Goal: Task Accomplishment & Management: Use online tool/utility

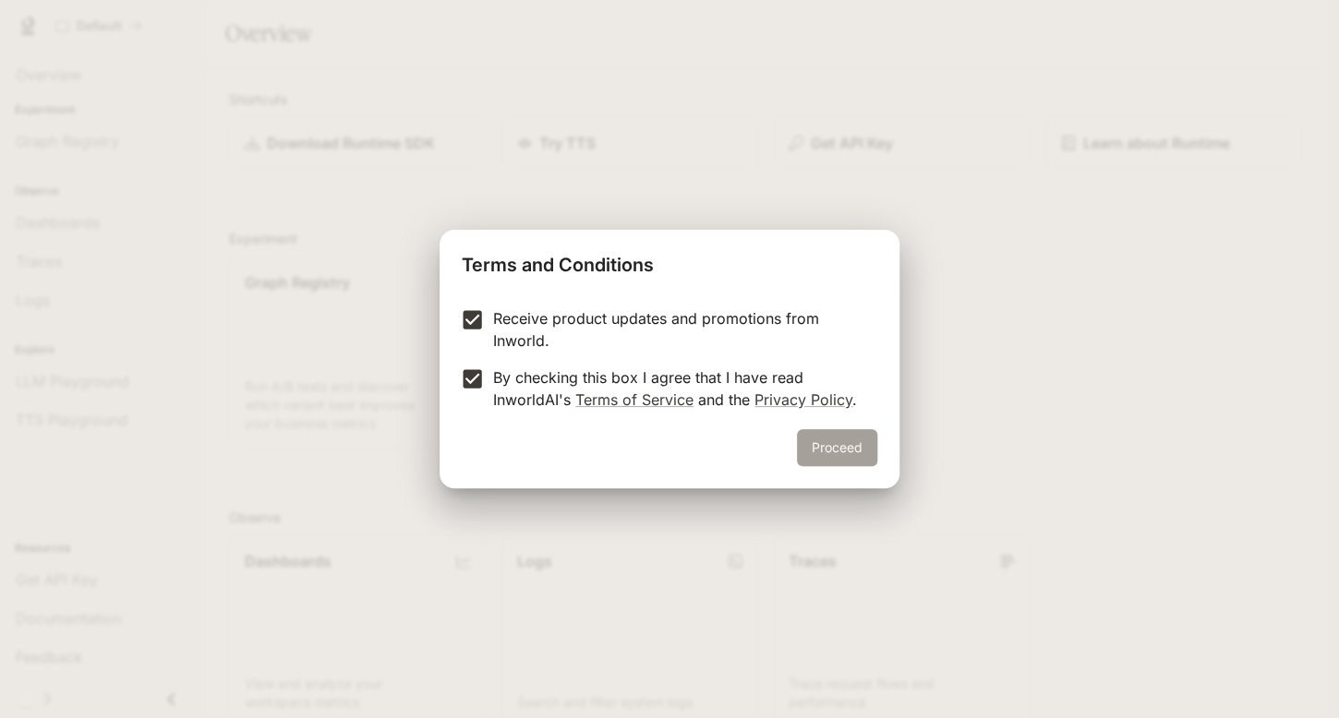
click at [813, 451] on button "Proceed" at bounding box center [837, 447] width 80 height 37
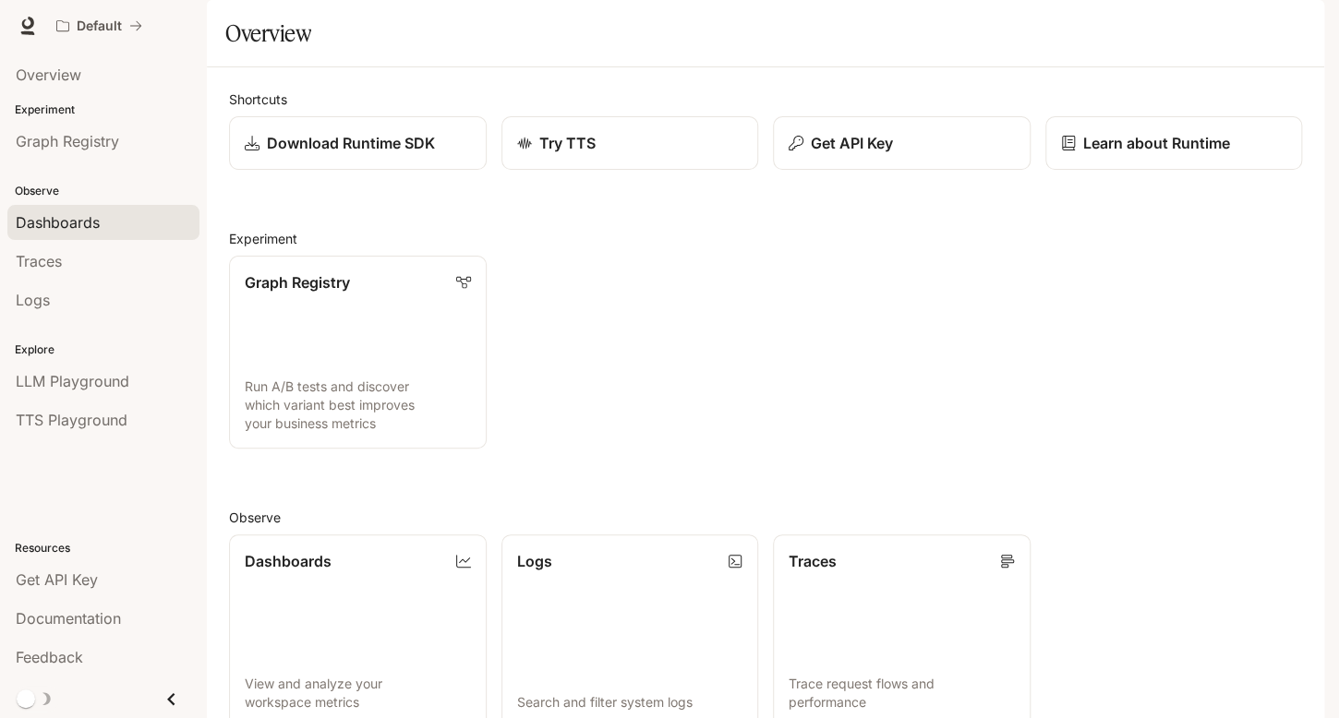
click at [54, 232] on span "Dashboards" at bounding box center [58, 222] width 84 height 22
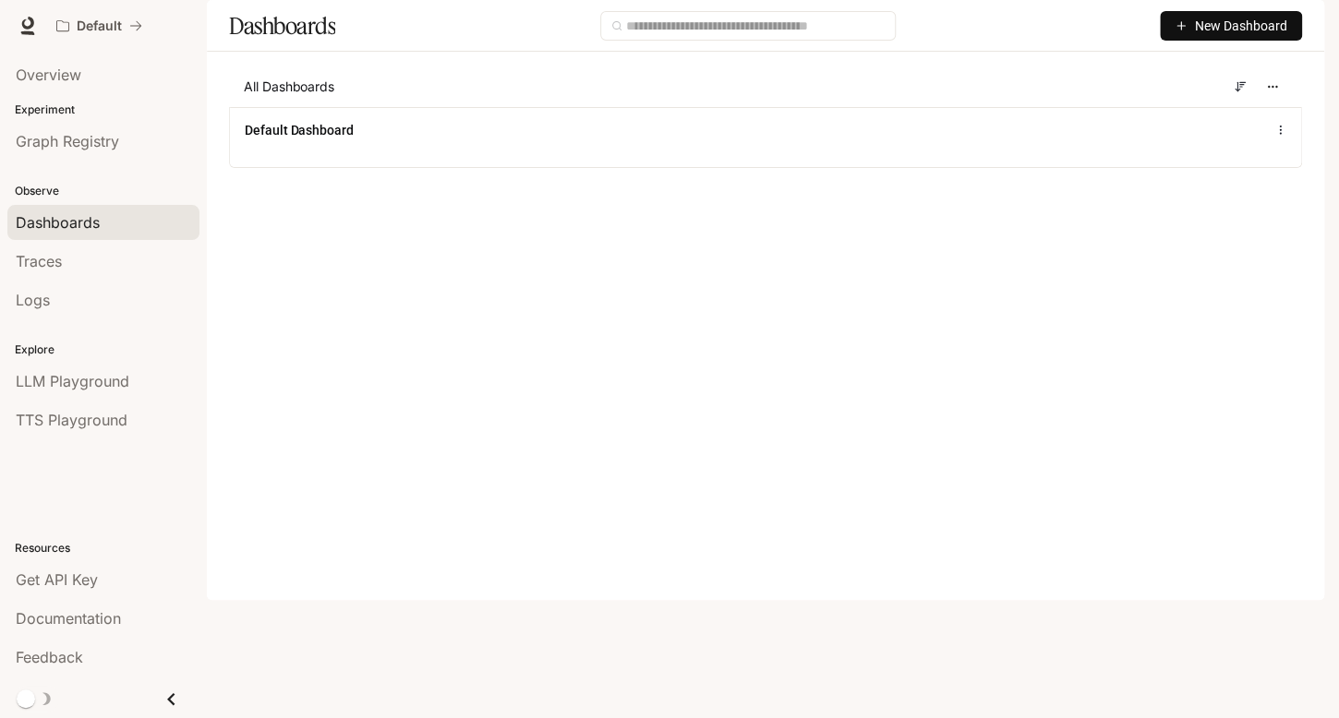
click at [1223, 36] on span "New Dashboard" at bounding box center [1241, 26] width 92 height 20
click at [1189, 120] on div "Create dashboard" at bounding box center [1209, 117] width 153 height 20
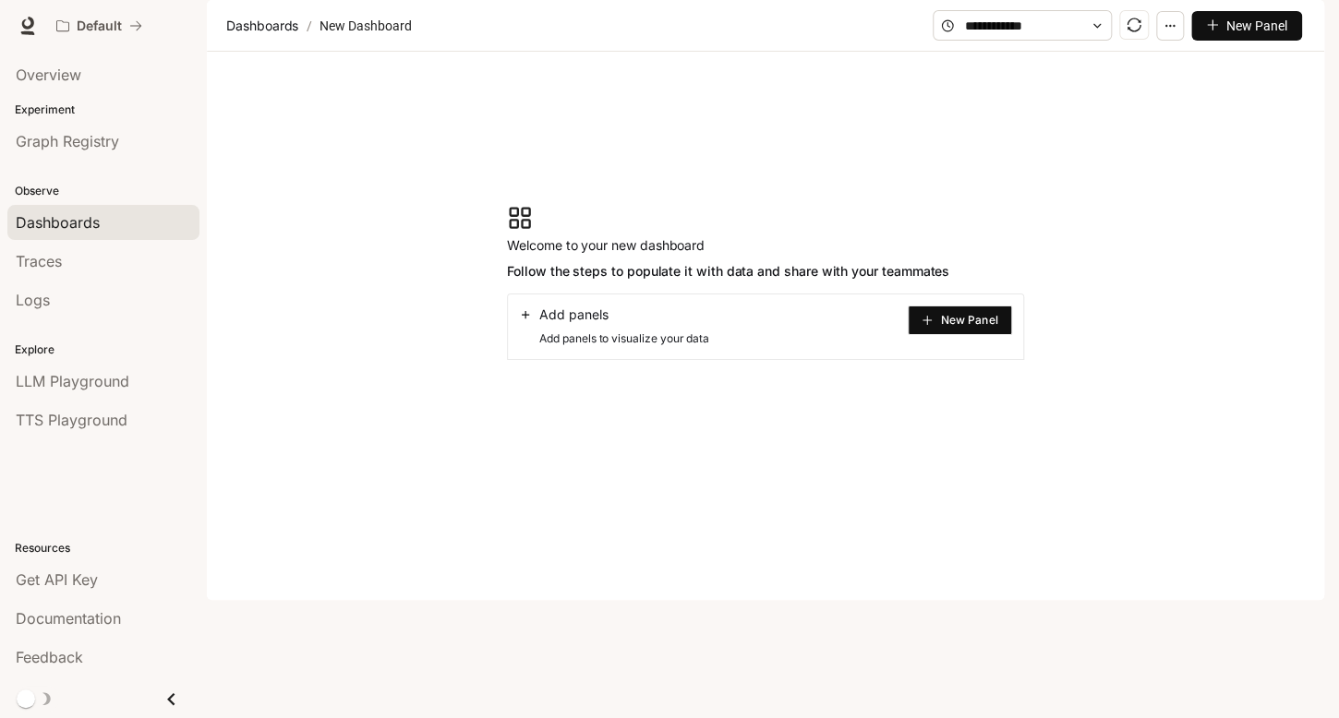
click at [920, 335] on button "New Panel" at bounding box center [960, 321] width 104 height 30
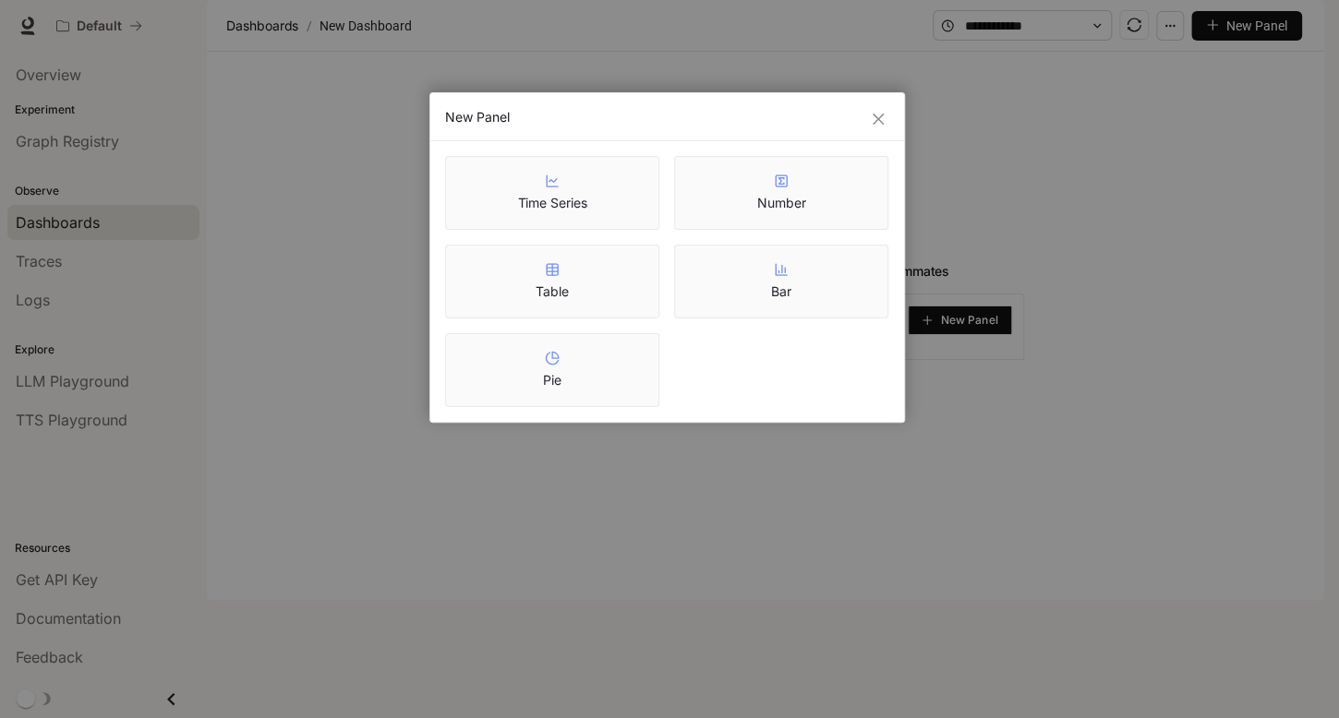
click at [568, 196] on article "Time Series" at bounding box center [551, 203] width 69 height 18
